Goal: Task Accomplishment & Management: Manage account settings

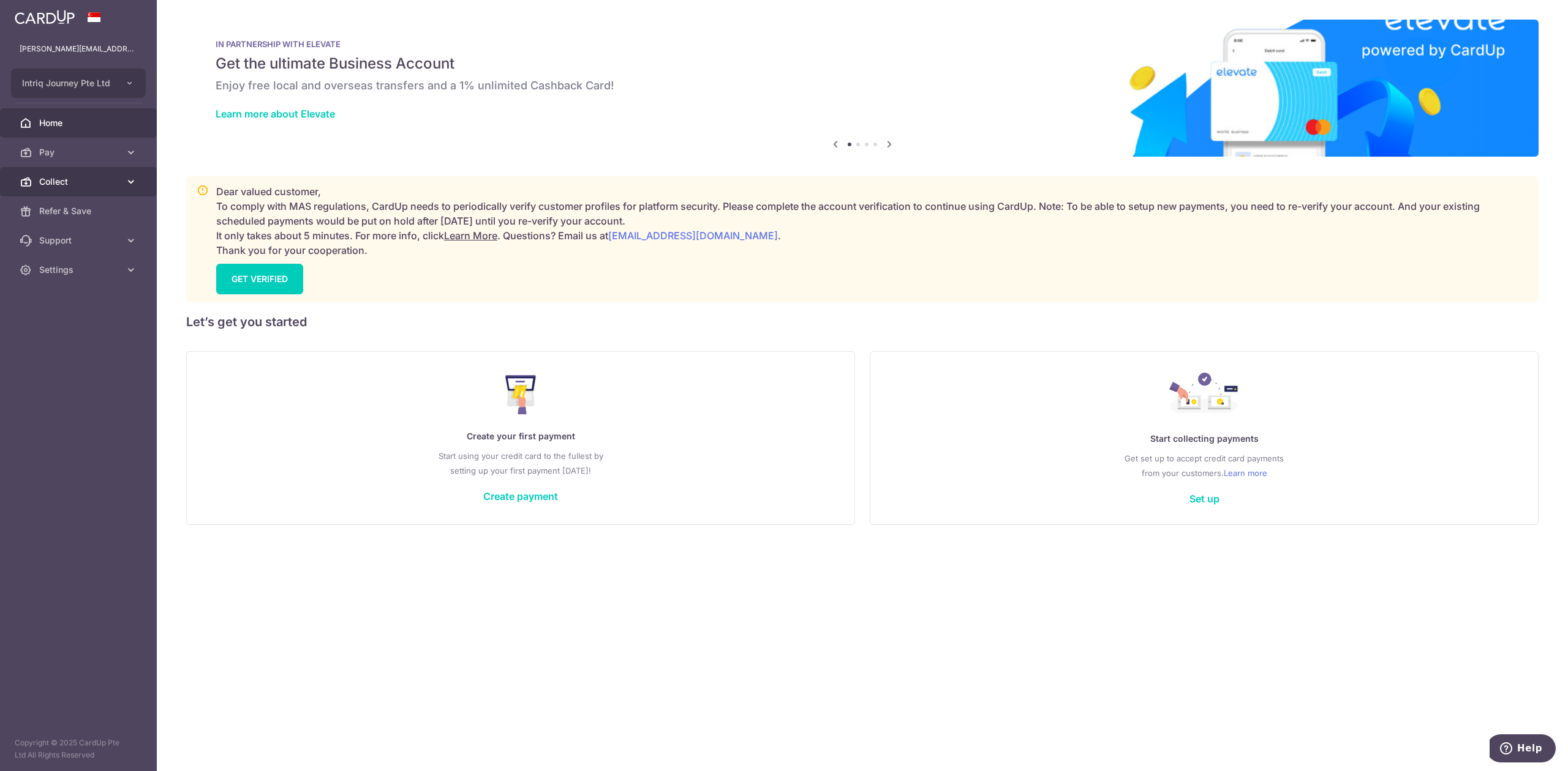
click at [52, 181] on span "Collect" at bounding box center [79, 182] width 81 height 13
click at [80, 209] on span "Dashboard" at bounding box center [79, 212] width 81 height 13
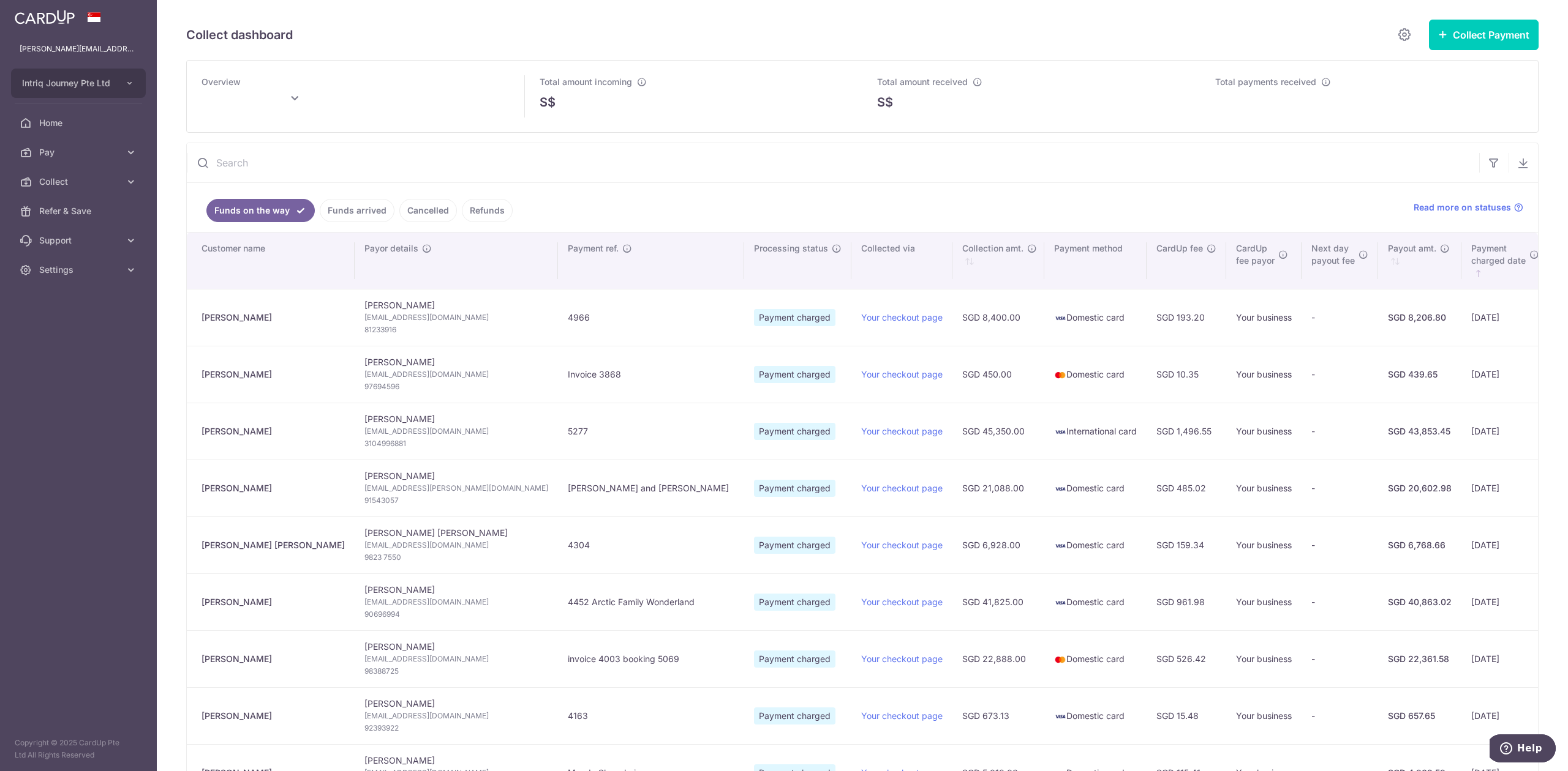
type input "October 2025"
